Goal: Task Accomplishment & Management: Use online tool/utility

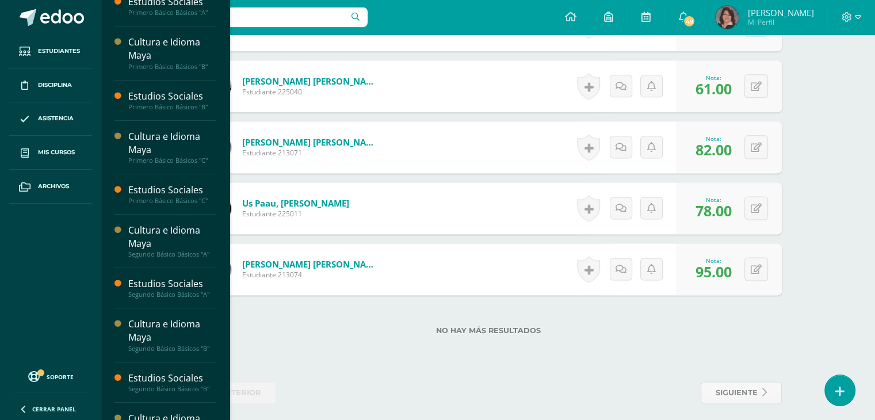
scroll to position [85, 0]
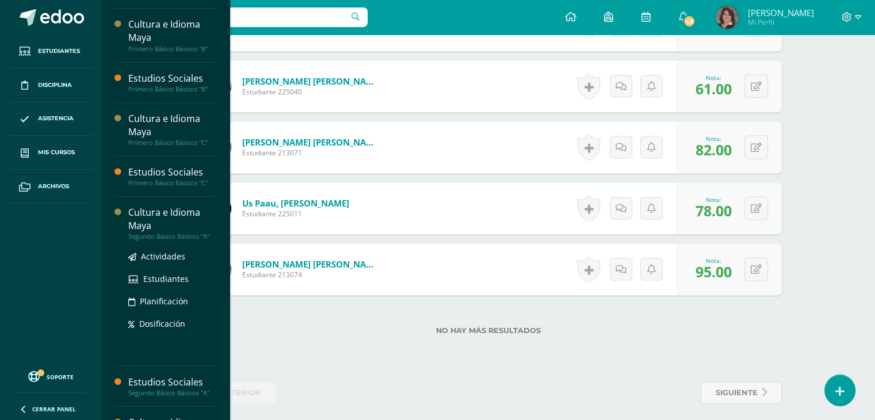
click at [162, 212] on div "Cultura e Idioma Maya" at bounding box center [171, 219] width 87 height 26
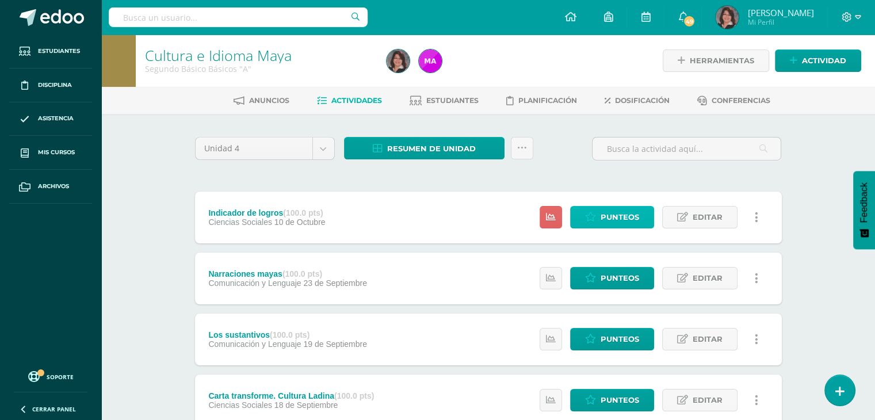
click at [607, 221] on span "Punteos" at bounding box center [620, 217] width 39 height 21
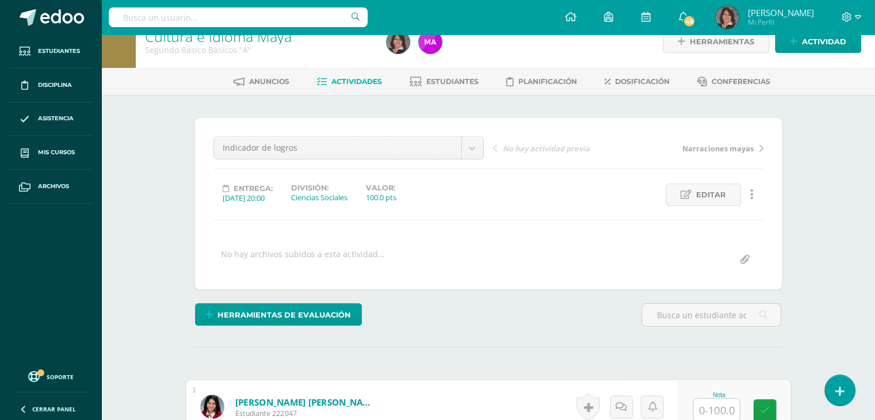
scroll to position [20, 0]
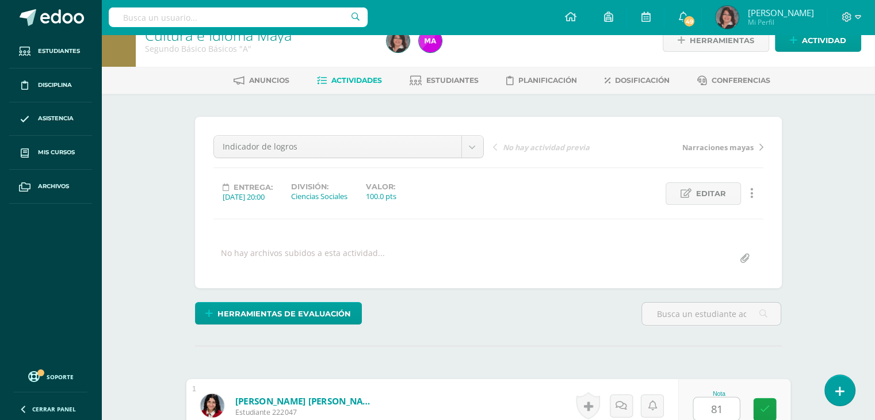
type input "81"
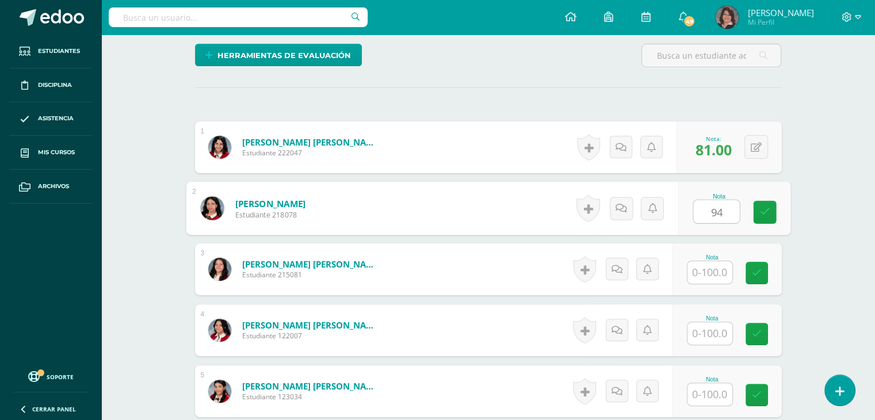
type input "94"
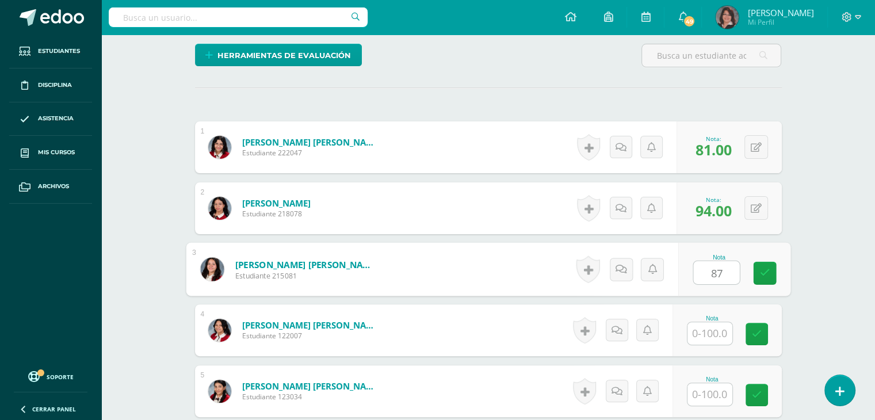
type input "87"
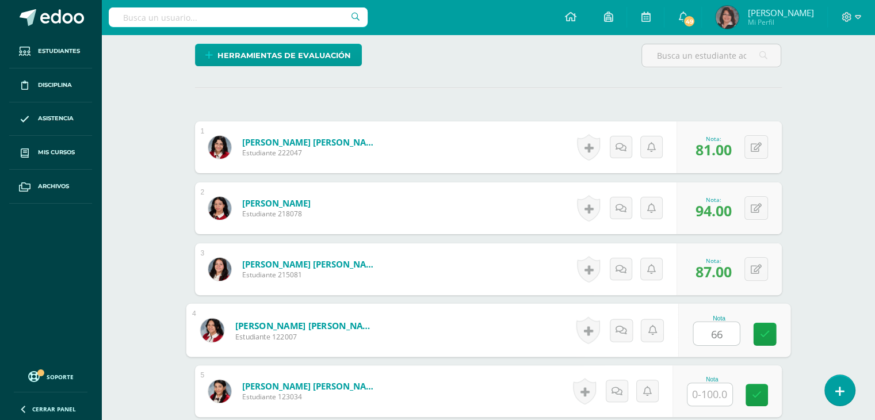
type input "66"
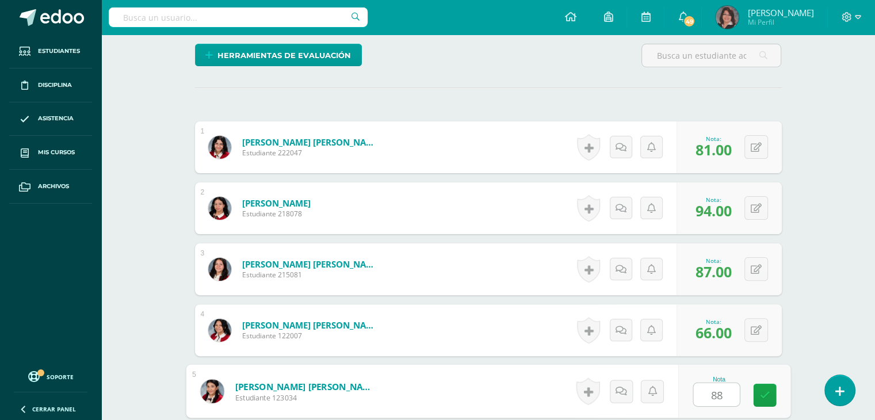
type input "88"
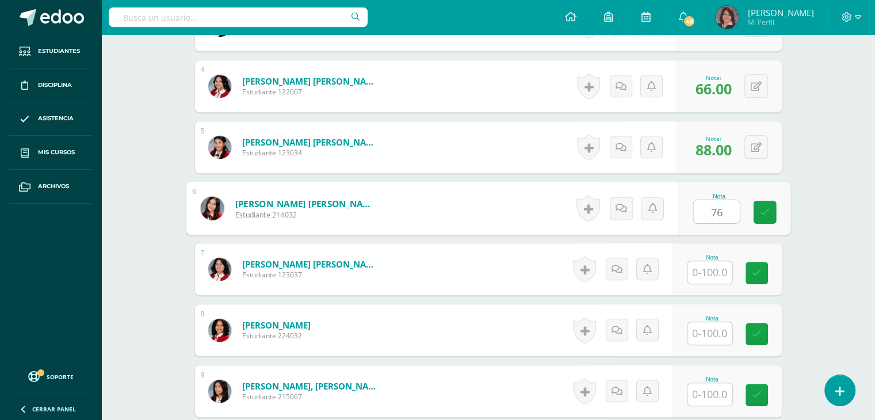
type input "76"
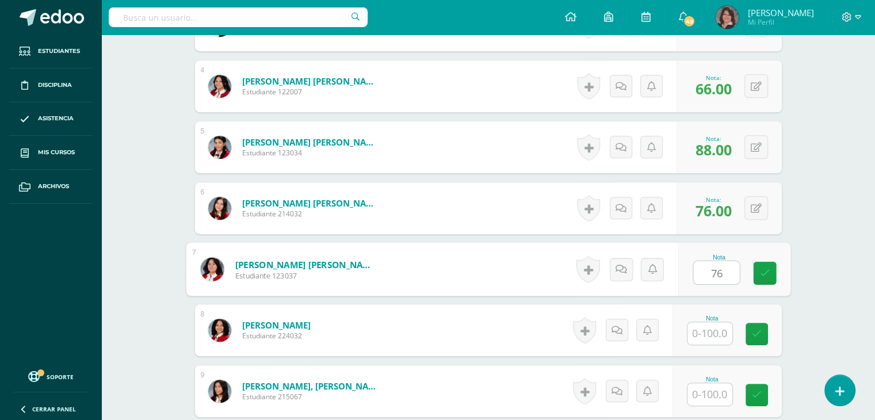
type input "76"
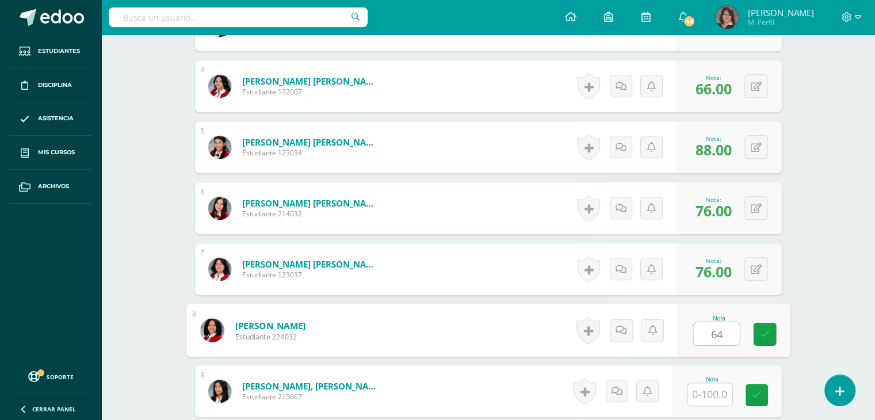
type input "64"
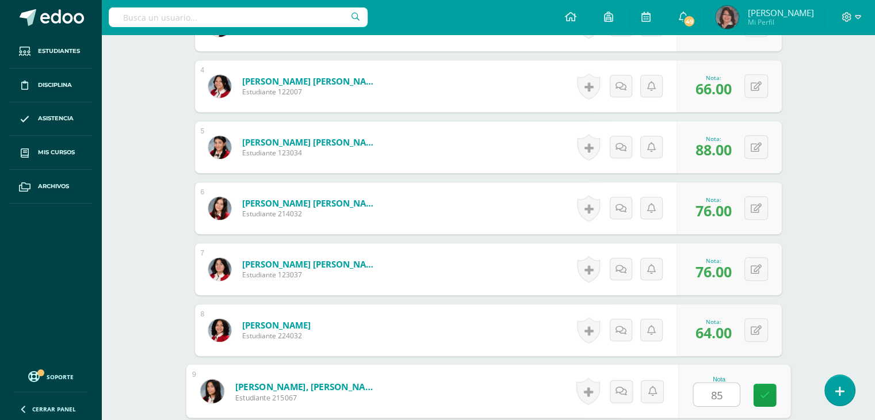
type input "85"
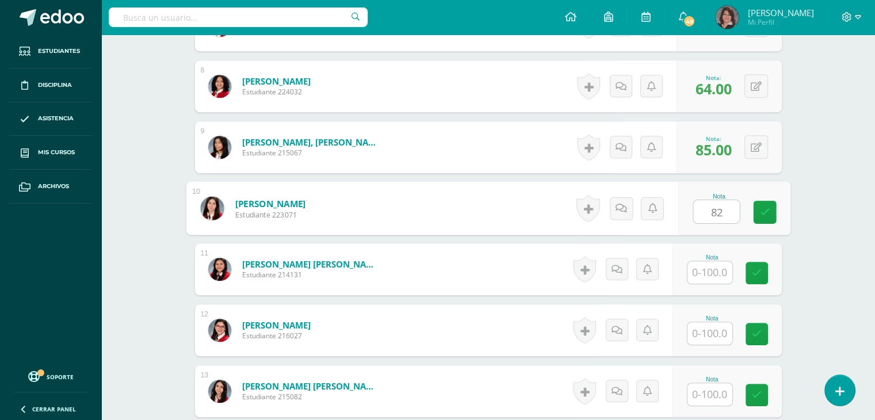
type input "82"
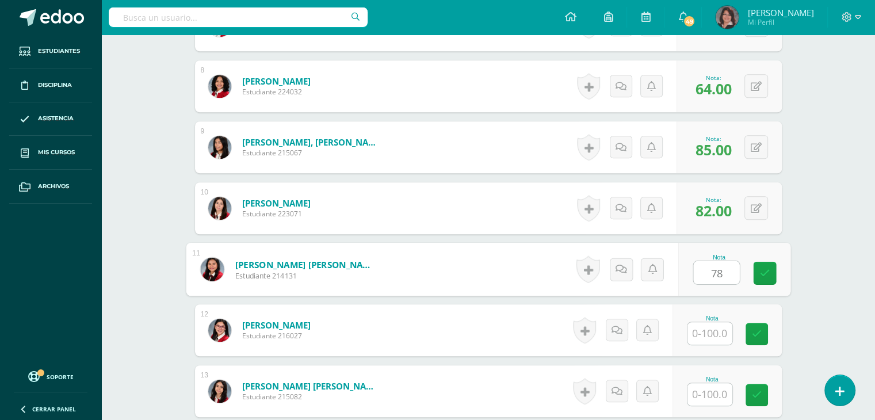
type input "78"
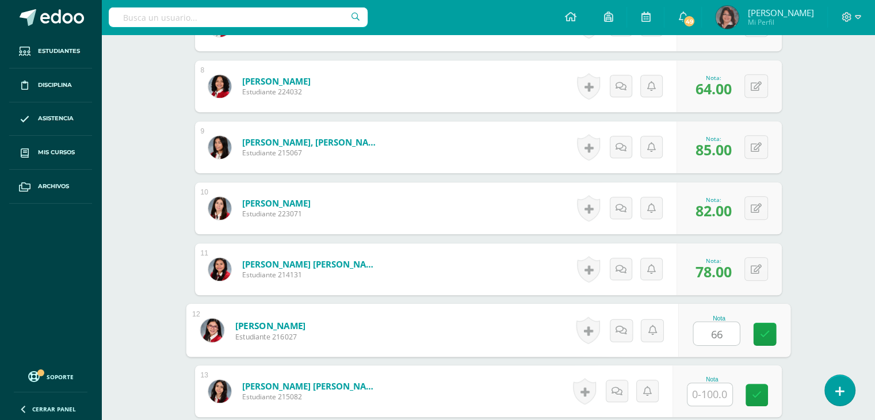
type input "66"
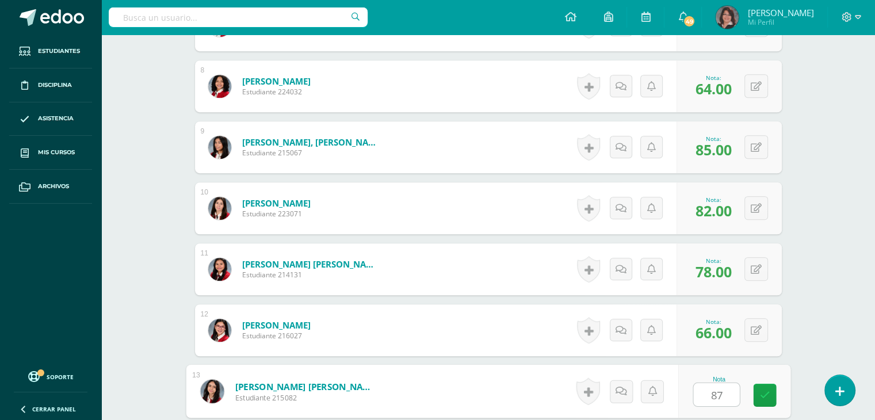
type input "87"
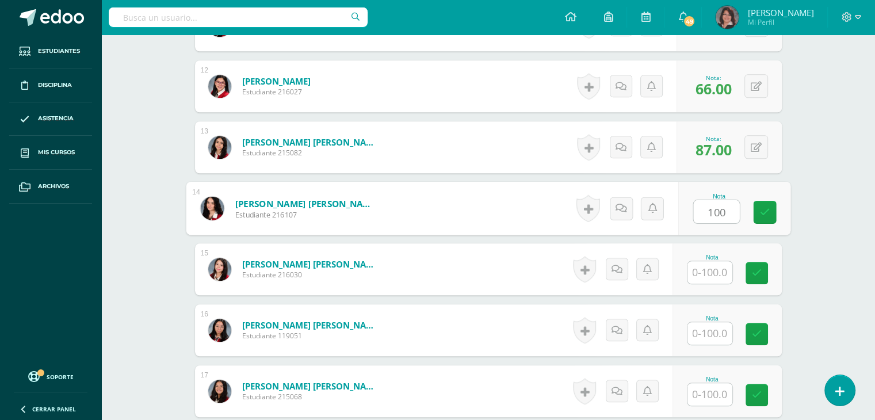
type input "100"
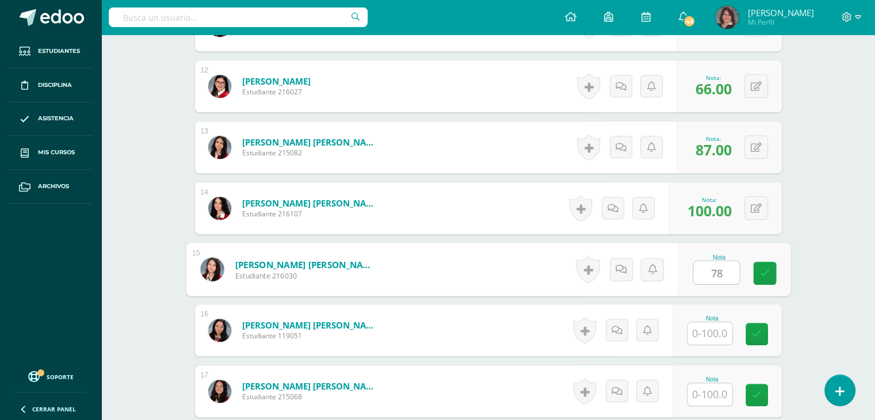
type input "78"
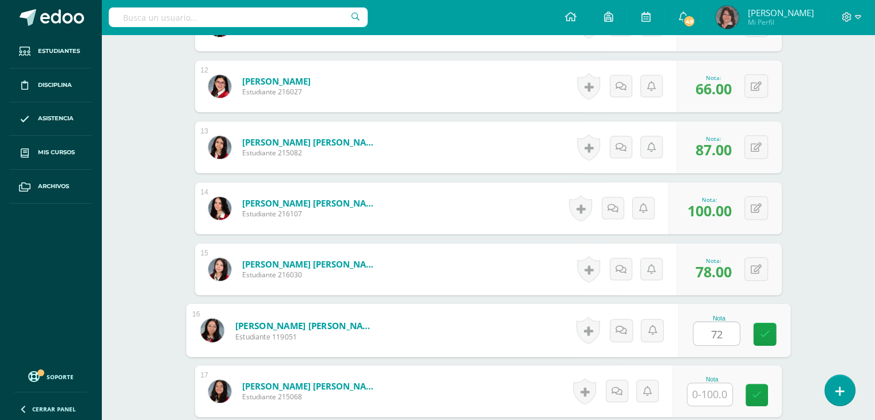
type input "72"
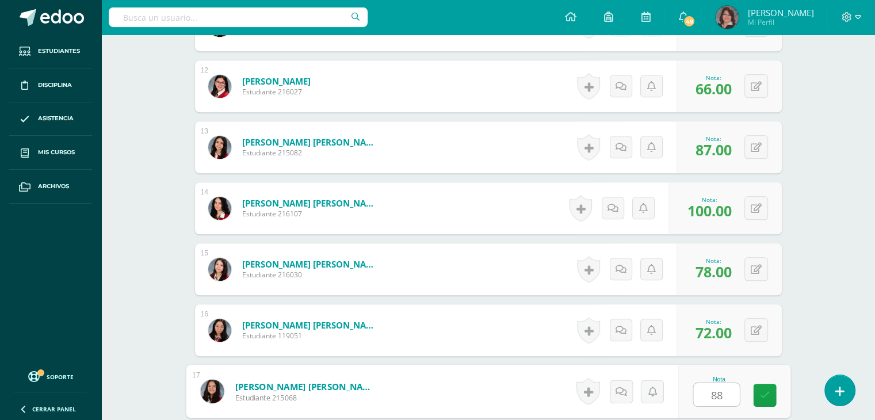
type input "88"
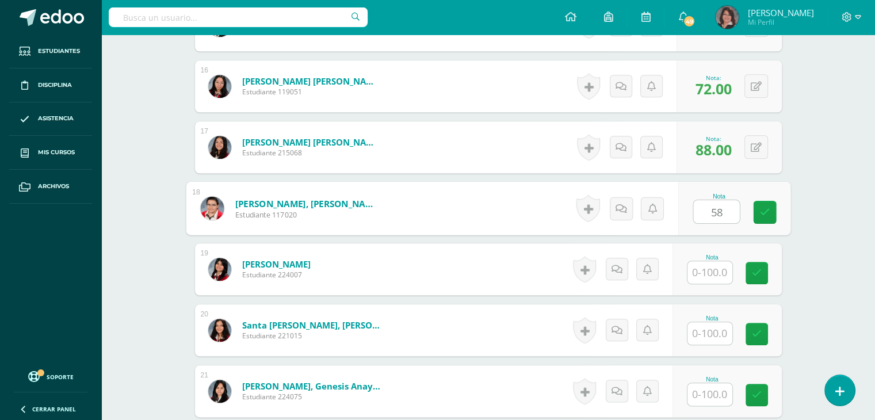
type input "58"
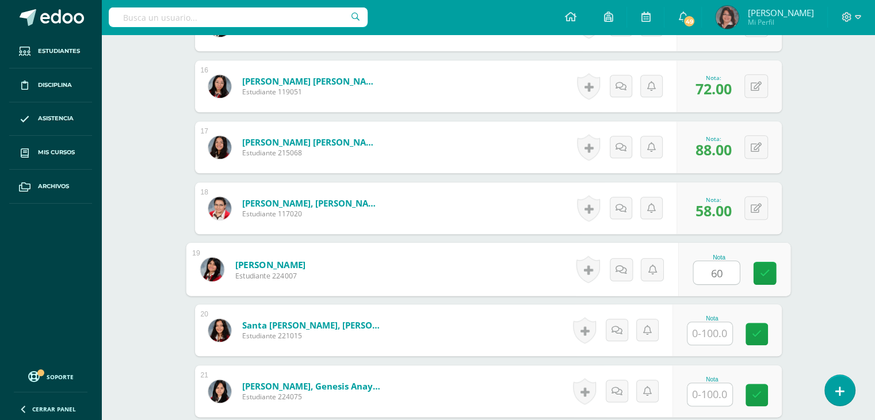
type input "60"
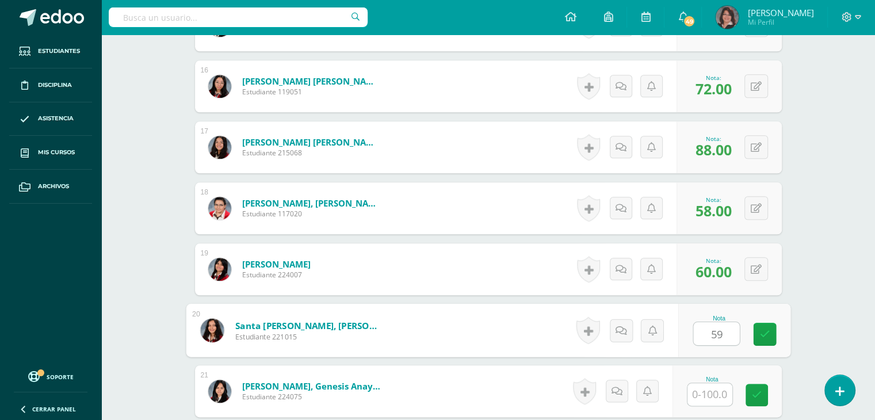
type input "59"
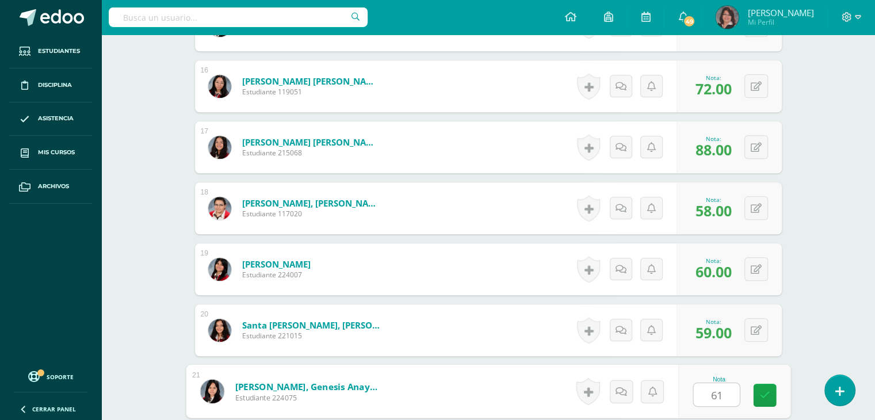
type input "61"
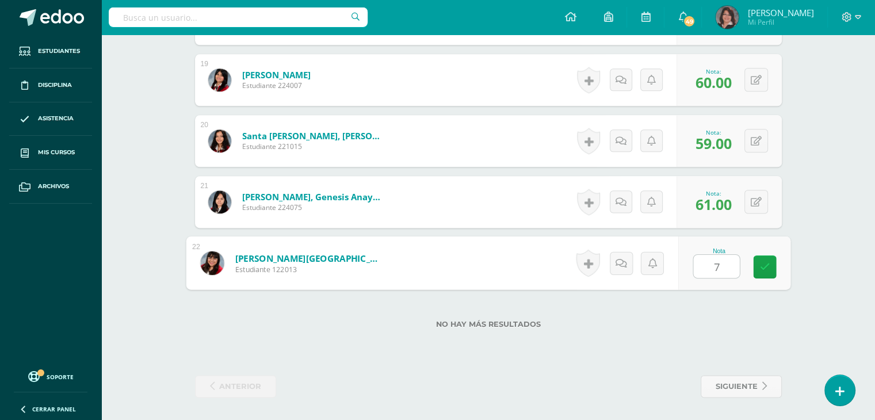
type input "74"
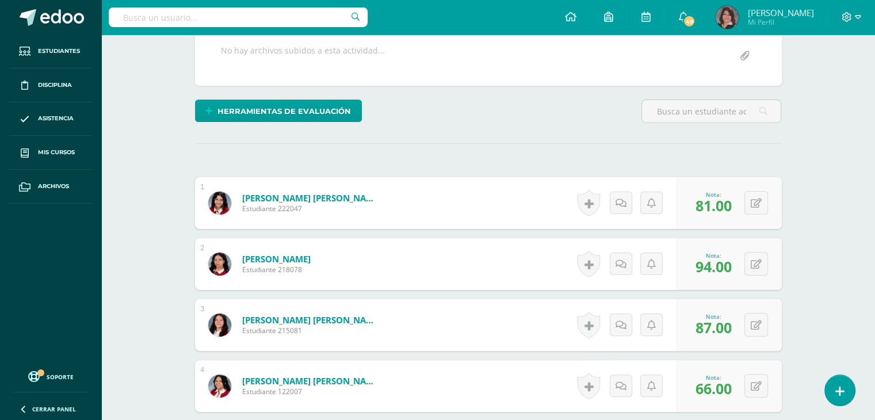
scroll to position [0, 0]
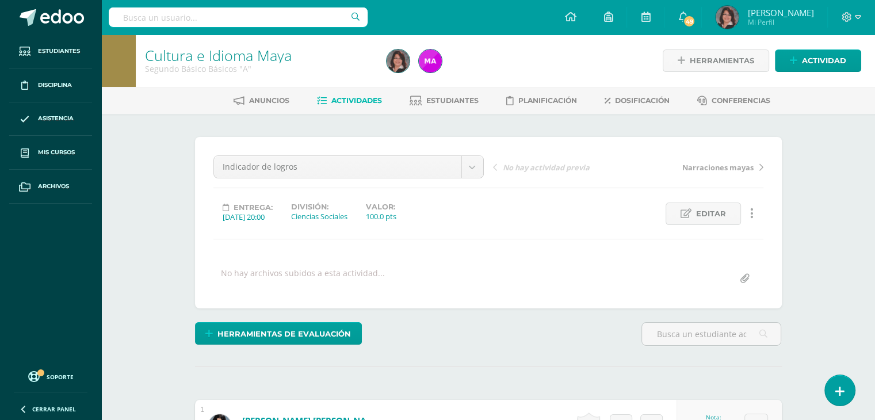
click at [347, 97] on span "Actividades" at bounding box center [356, 100] width 51 height 9
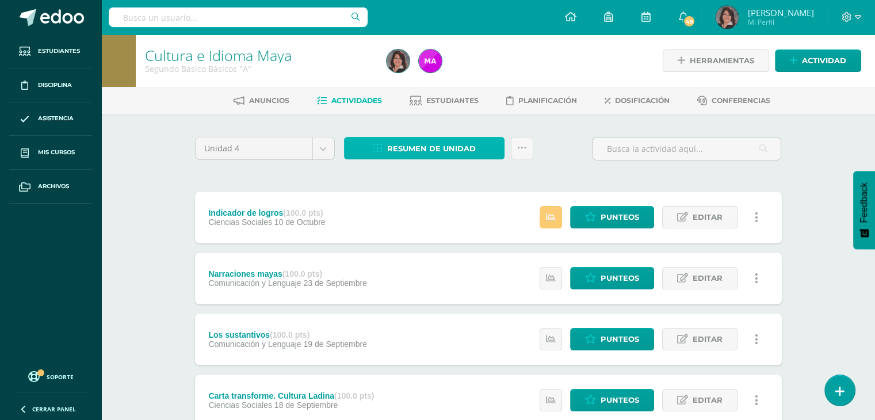
click at [445, 152] on span "Resumen de unidad" at bounding box center [431, 148] width 89 height 21
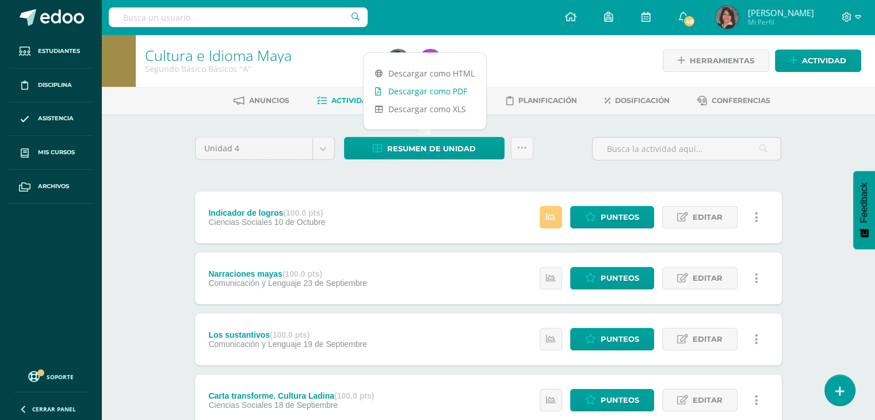
click at [407, 91] on link "Descargar como PDF" at bounding box center [425, 91] width 123 height 18
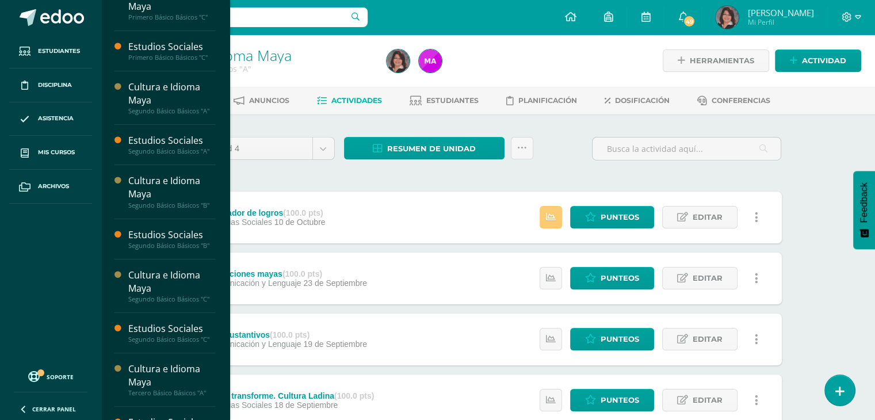
scroll to position [235, 0]
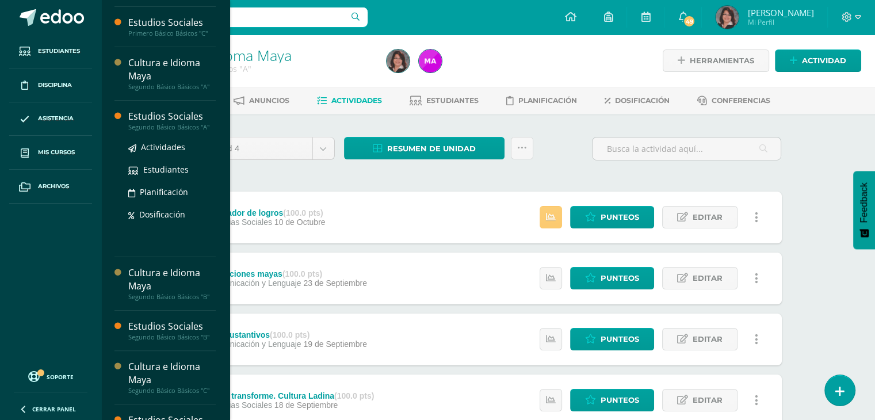
click at [161, 123] on div "Segundo Básico Básicos "A"" at bounding box center [171, 127] width 87 height 8
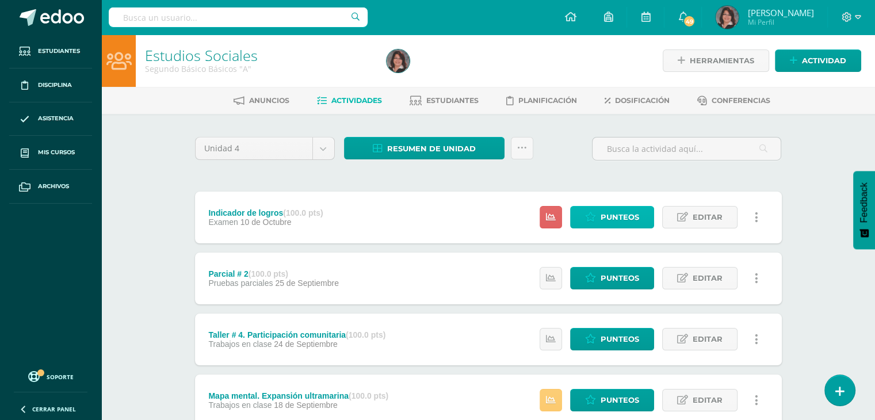
click at [610, 214] on span "Punteos" at bounding box center [620, 217] width 39 height 21
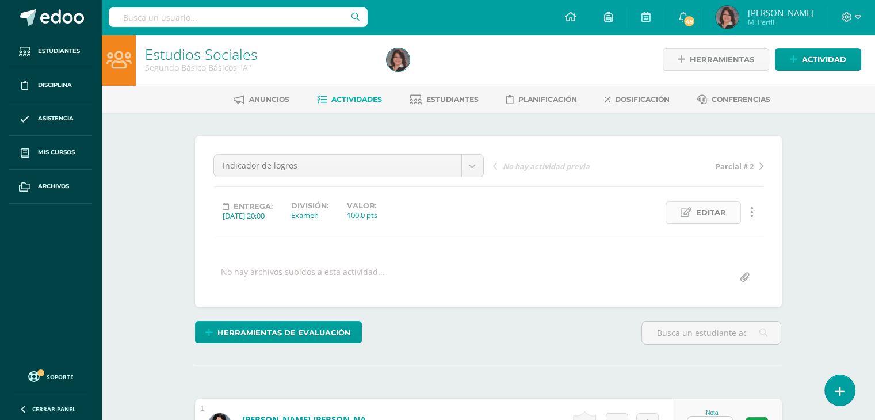
scroll to position [19, 0]
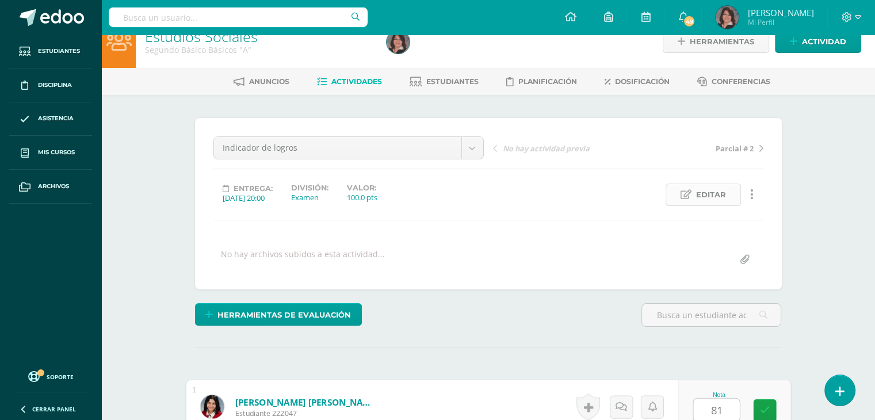
type input "81"
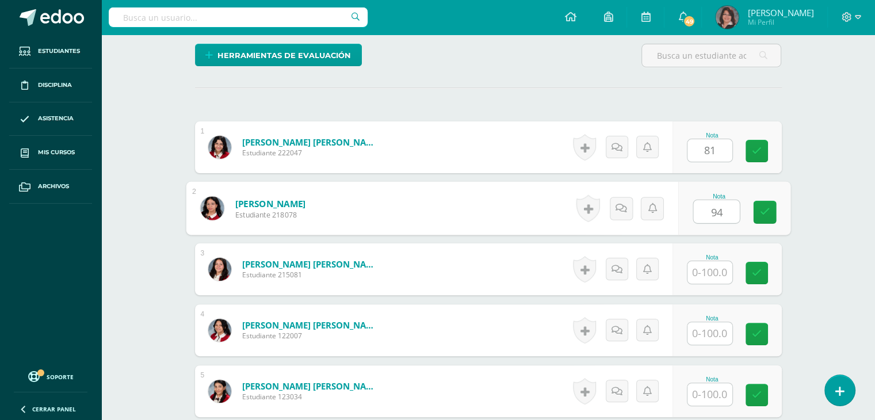
type input "94"
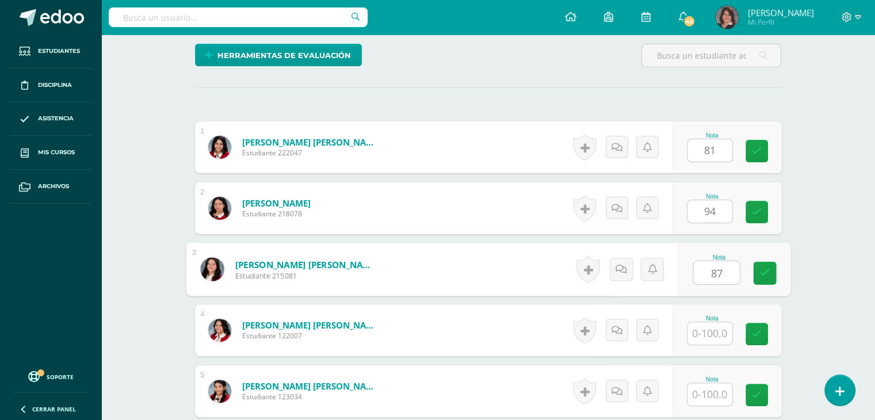
type input "87"
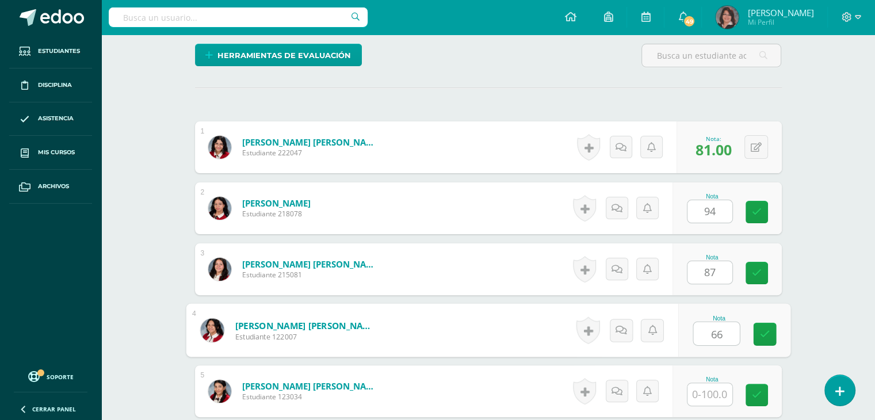
type input "66"
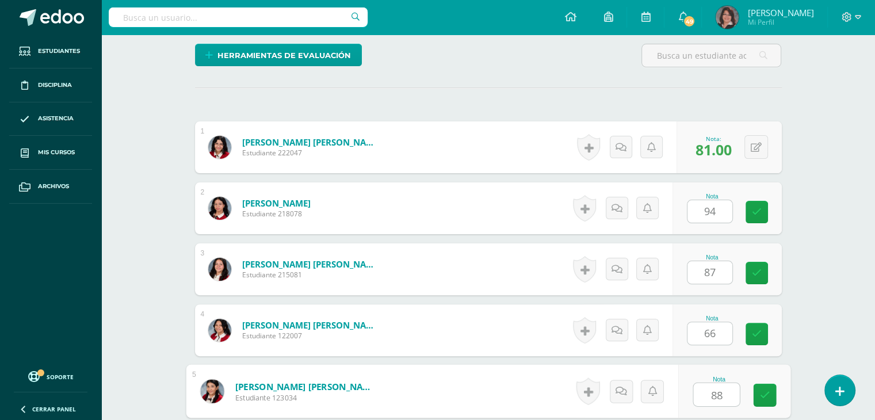
type input "88"
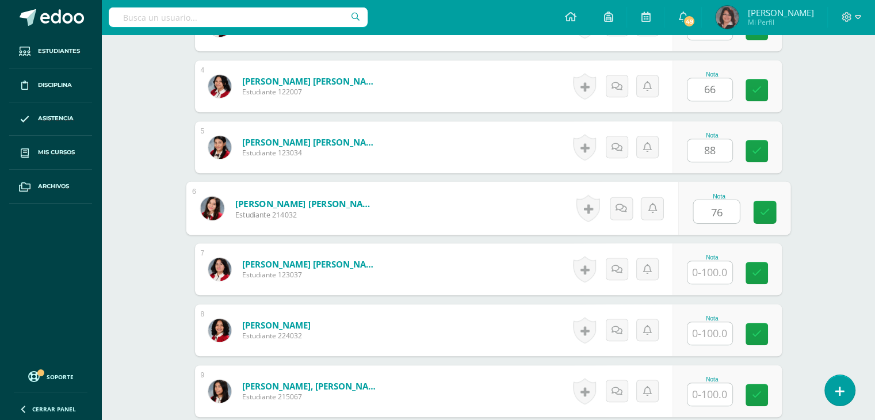
type input "76"
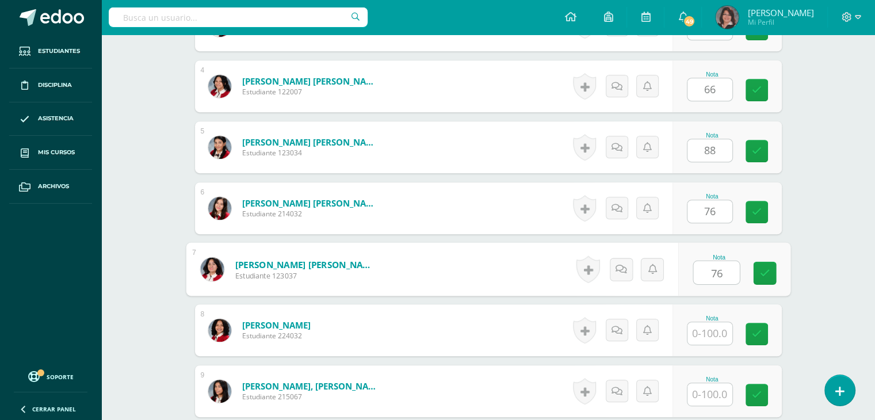
type input "76"
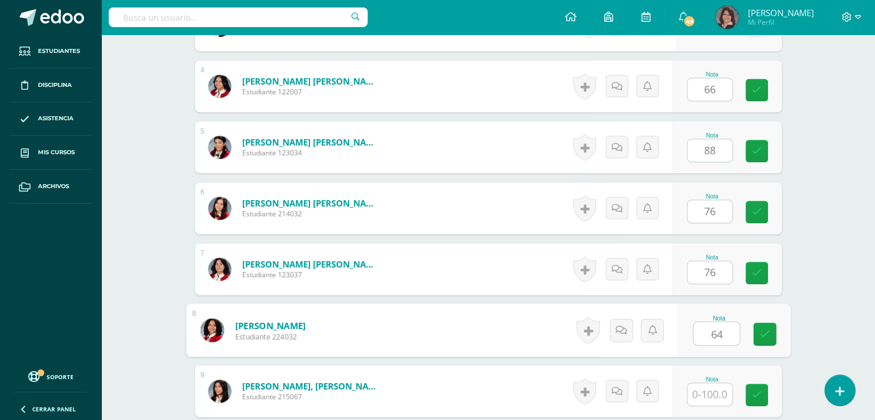
type input "64"
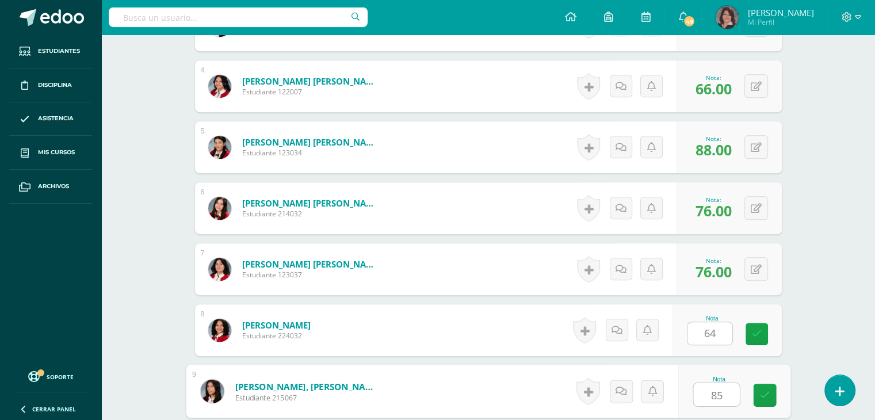
type input "85"
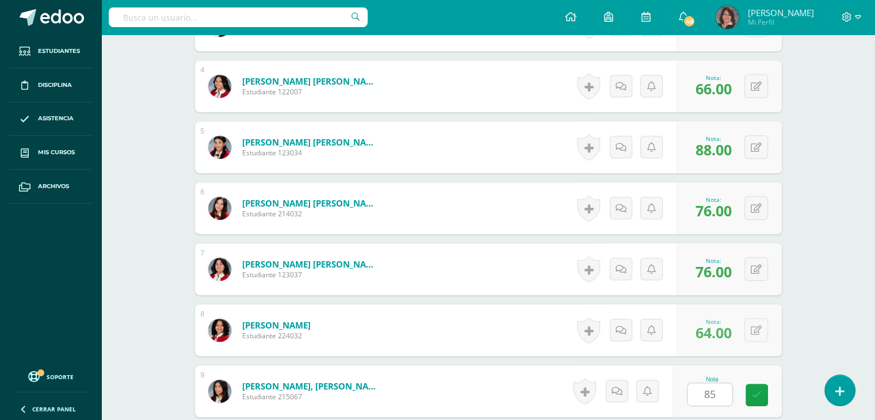
scroll to position [766, 0]
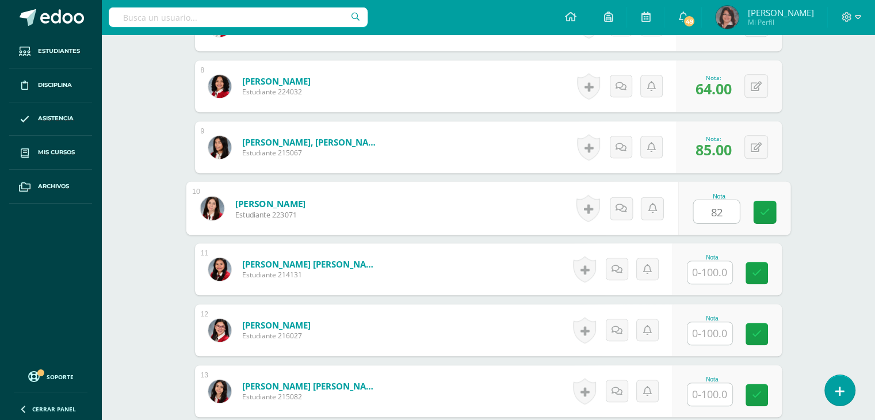
type input "82"
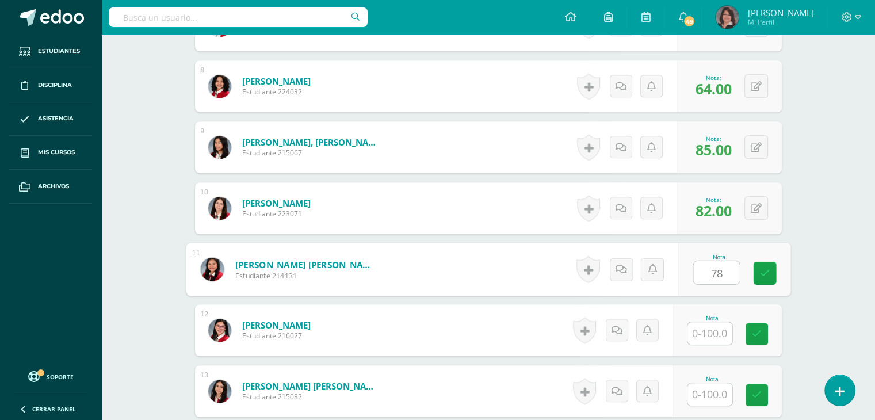
type input "78"
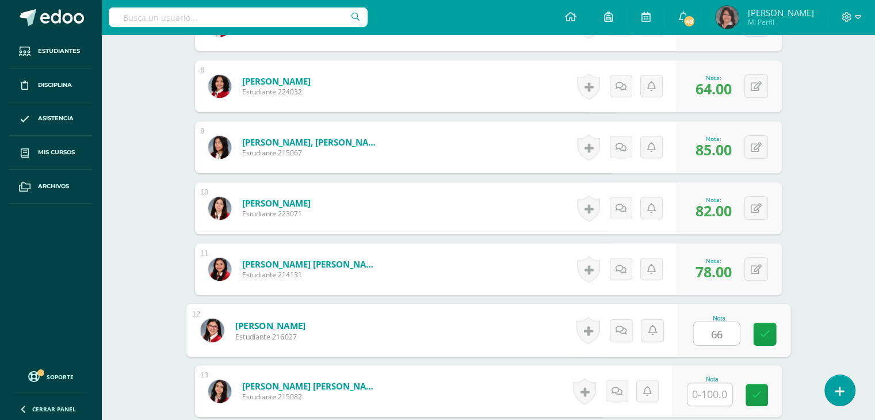
type input "66"
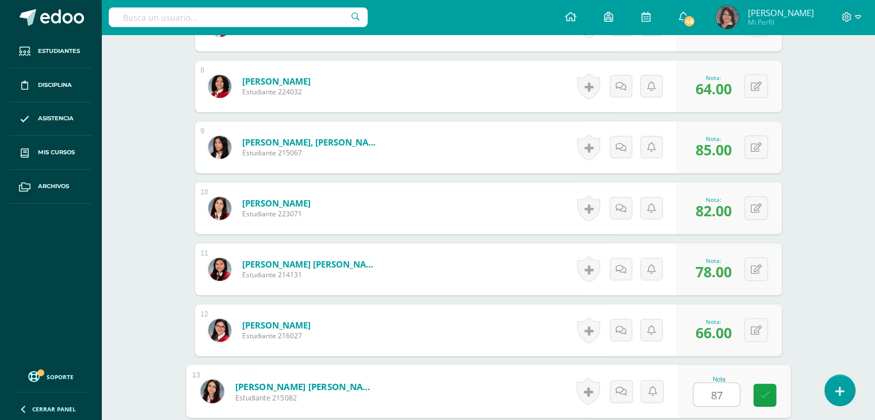
type input "87"
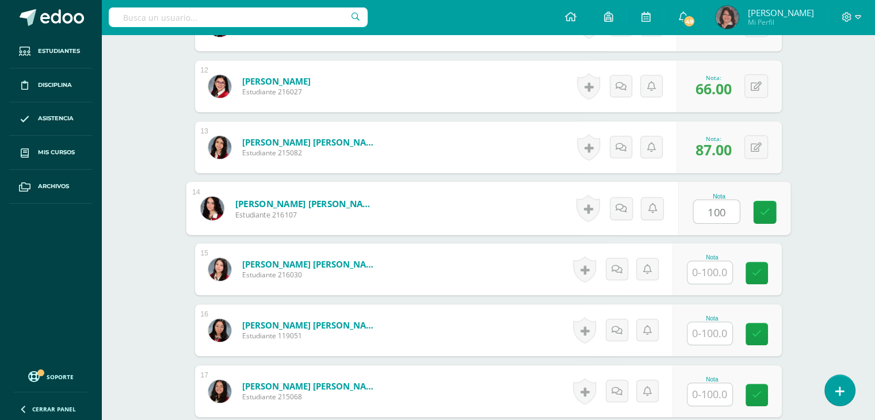
type input "100"
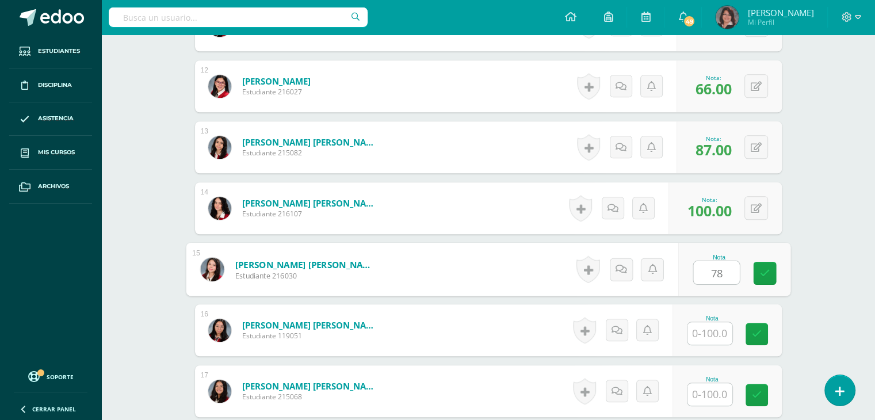
type input "78"
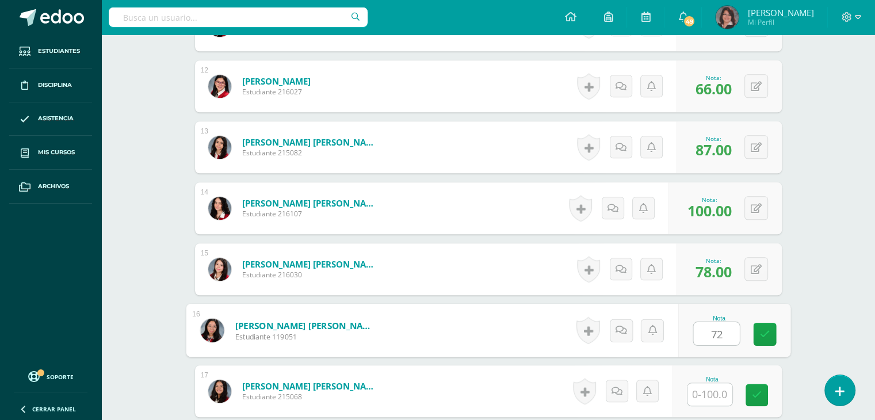
type input "72"
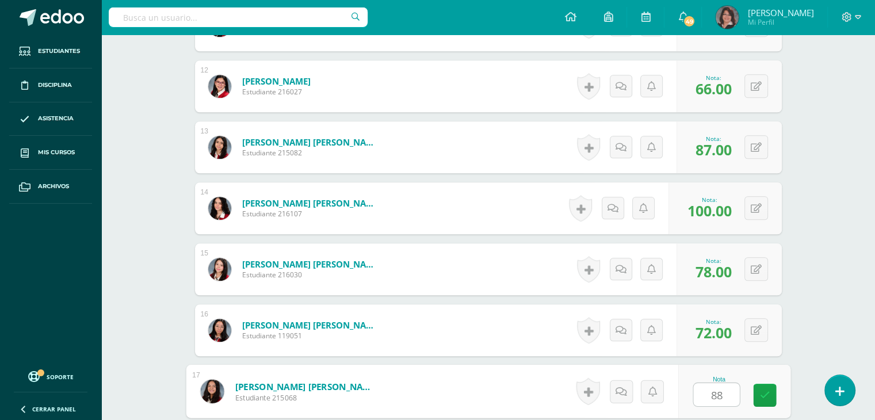
type input "88"
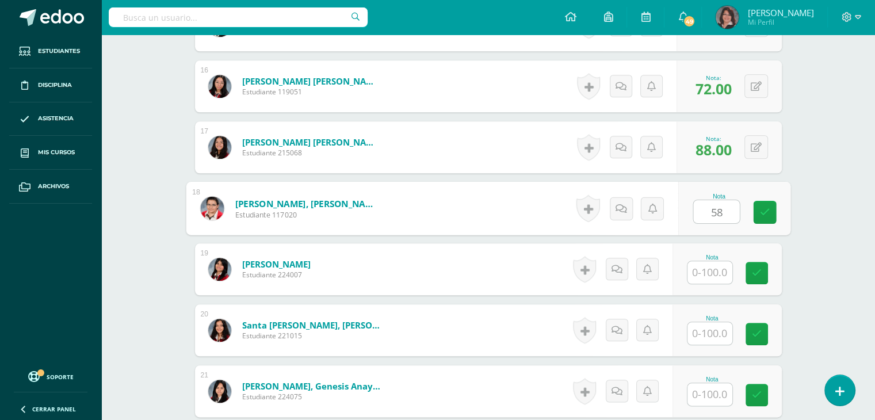
type input "58"
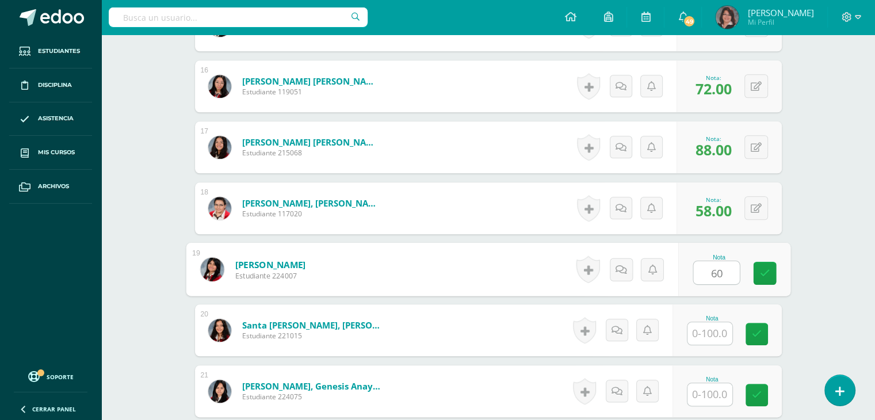
type input "60"
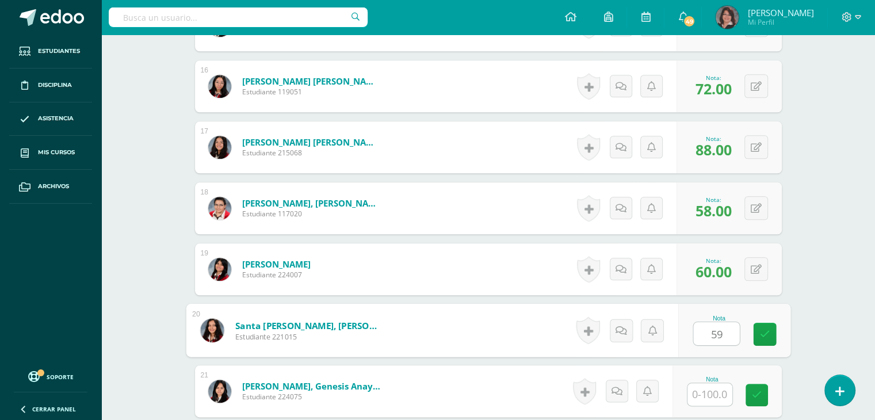
type input "59"
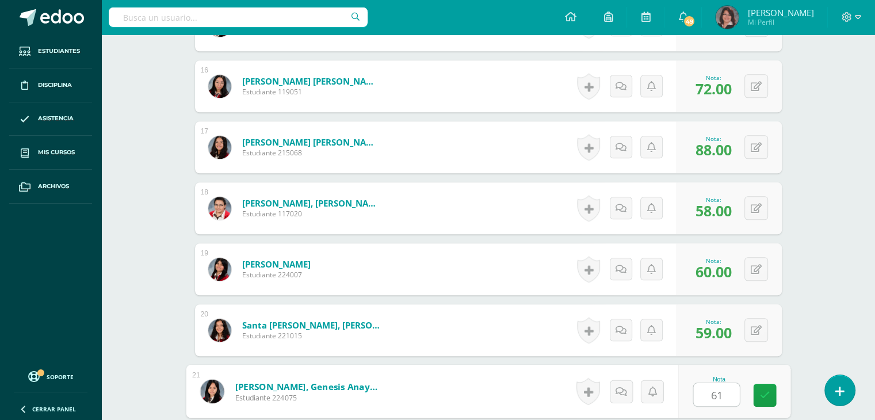
type input "61"
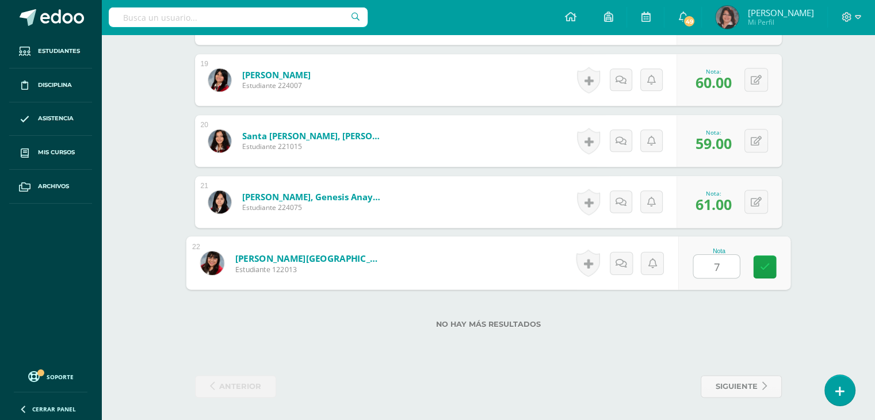
type input "74"
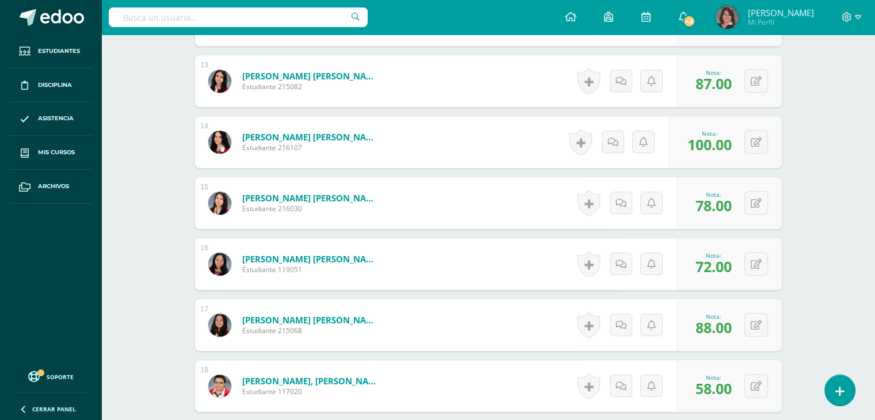
scroll to position [0, 0]
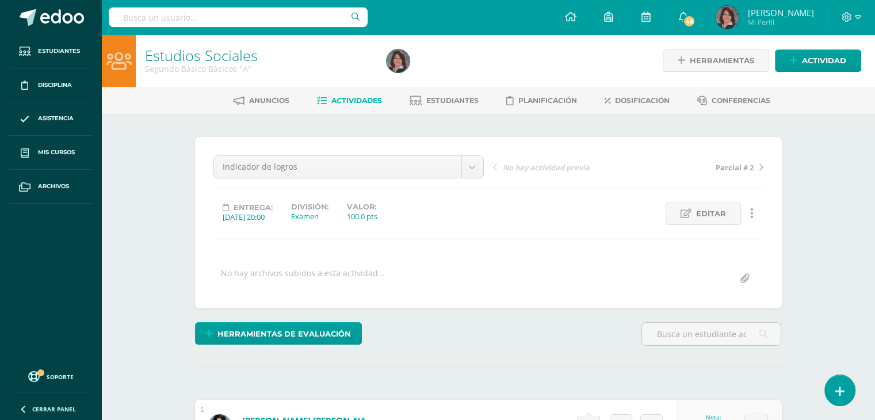
click at [354, 96] on span "Actividades" at bounding box center [356, 100] width 51 height 9
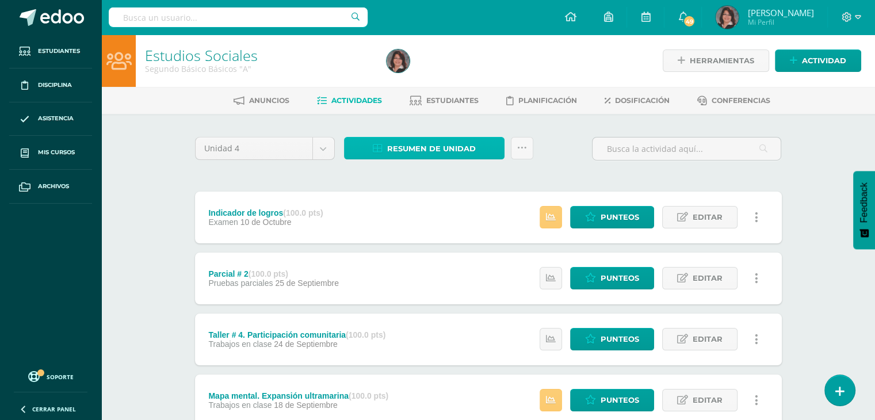
click at [400, 152] on span "Resumen de unidad" at bounding box center [431, 148] width 89 height 21
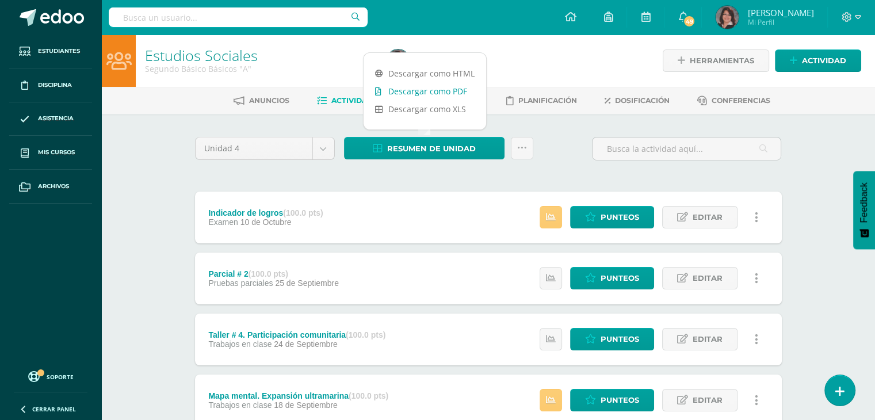
click at [400, 87] on link "Descargar como PDF" at bounding box center [425, 91] width 123 height 18
